Goal: Task Accomplishment & Management: Use online tool/utility

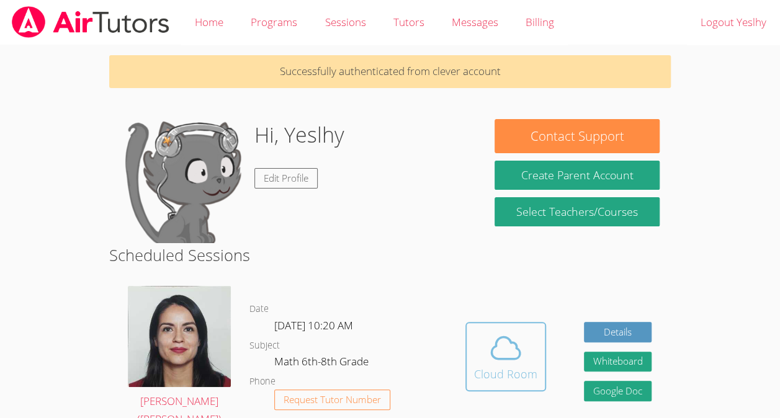
click at [502, 350] on icon at bounding box center [506, 349] width 29 height 22
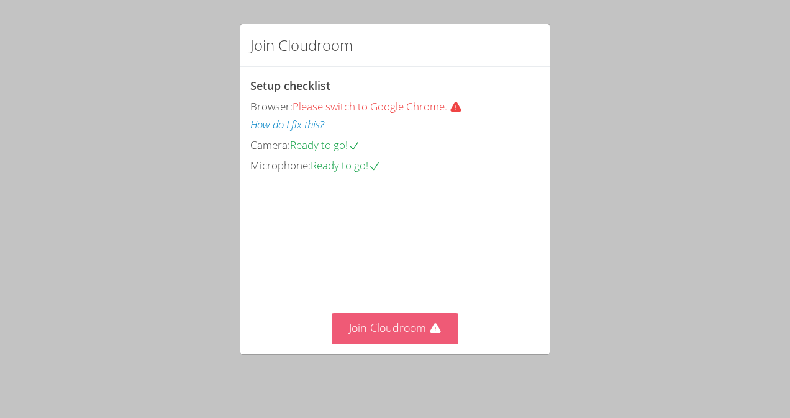
click at [385, 333] on button "Join Cloudroom" at bounding box center [394, 328] width 127 height 30
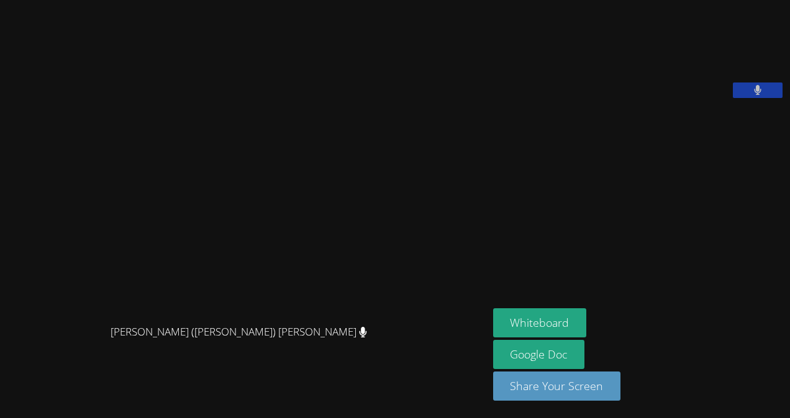
click at [771, 98] on button at bounding box center [757, 91] width 50 height 16
click at [754, 96] on icon at bounding box center [756, 90] width 13 height 11
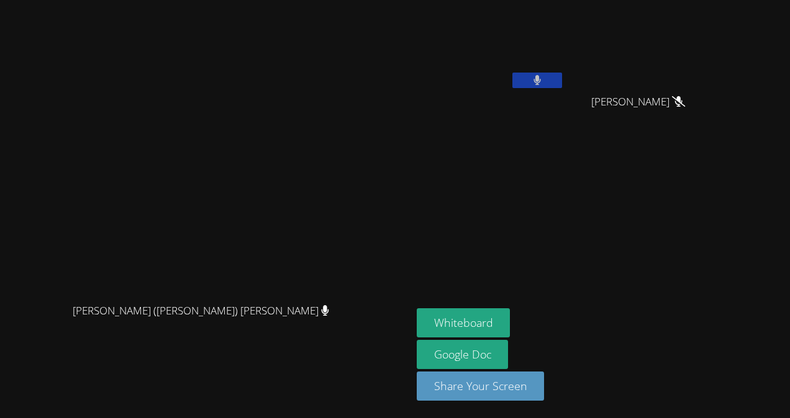
click at [562, 77] on button at bounding box center [537, 81] width 50 height 16
click at [510, 321] on button "Whiteboard" at bounding box center [464, 323] width 94 height 29
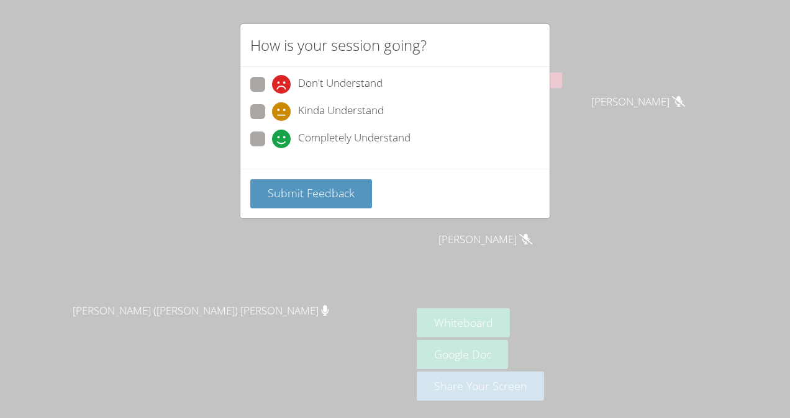
click at [323, 140] on span "Completely Understand" at bounding box center [354, 139] width 112 height 19
click at [282, 140] on input "Completely Understand" at bounding box center [277, 137] width 11 height 11
radio input "true"
click at [311, 192] on span "Submit Feedback" at bounding box center [311, 193] width 87 height 15
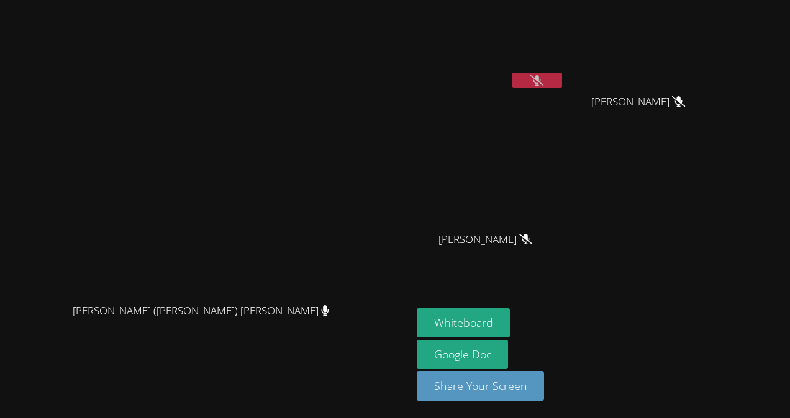
click at [543, 77] on icon at bounding box center [536, 80] width 13 height 11
click at [541, 77] on icon at bounding box center [536, 80] width 7 height 11
